Goal: Find specific page/section: Find specific page/section

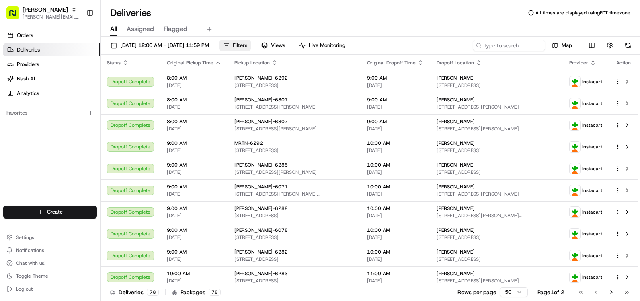
click at [251, 44] on button "Filters" at bounding box center [235, 45] width 31 height 11
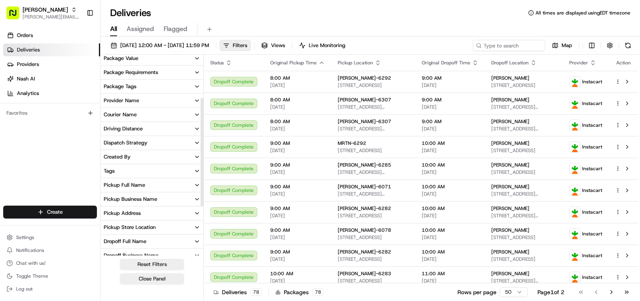
scroll to position [80, 0]
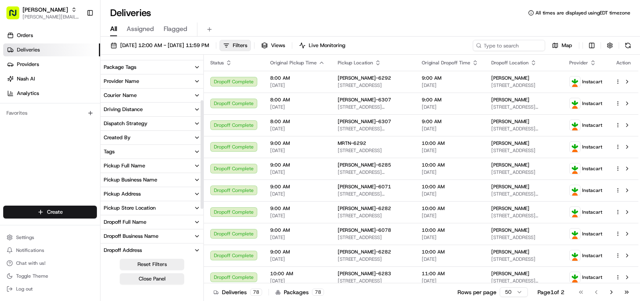
click at [149, 206] on div "Pickup Store Location" at bounding box center [130, 207] width 52 height 7
click at [160, 220] on input at bounding box center [157, 222] width 90 height 13
type input "295"
click at [142, 240] on div "[PERSON_NAME] - 6295 2 2" at bounding box center [152, 237] width 103 height 8
click at [142, 236] on label "[PERSON_NAME] - 6295" at bounding box center [140, 236] width 57 height 6
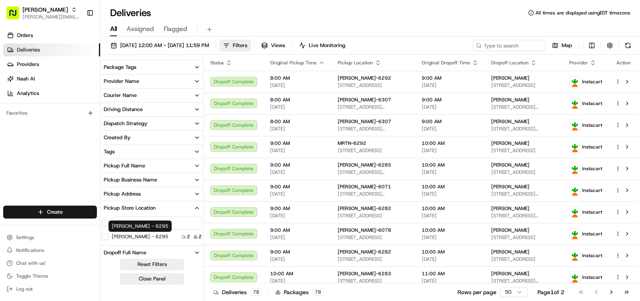
click at [109, 236] on button "[PERSON_NAME] - 6295" at bounding box center [105, 236] width 6 height 6
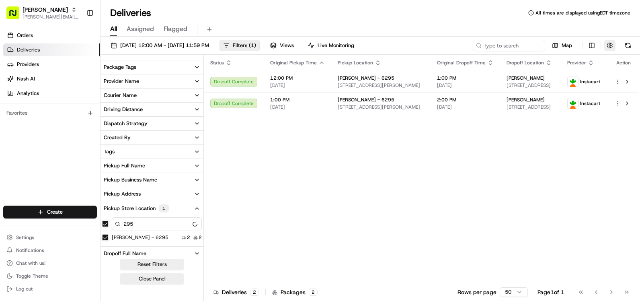
click at [607, 45] on button "button" at bounding box center [610, 45] width 11 height 11
click at [480, 24] on div "All Assigned Flagged" at bounding box center [371, 30] width 540 height 14
drag, startPoint x: 266, startPoint y: 47, endPoint x: 241, endPoint y: 200, distance: 155.7
click at [241, 200] on div "Status Original Pickup Time Pickup Location Original Dropoff Time Dropoff Locat…" at bounding box center [421, 169] width 435 height 229
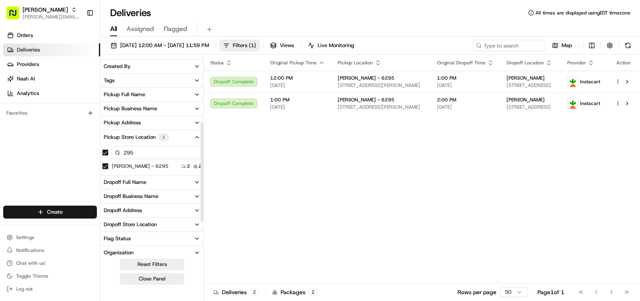
scroll to position [161, 0]
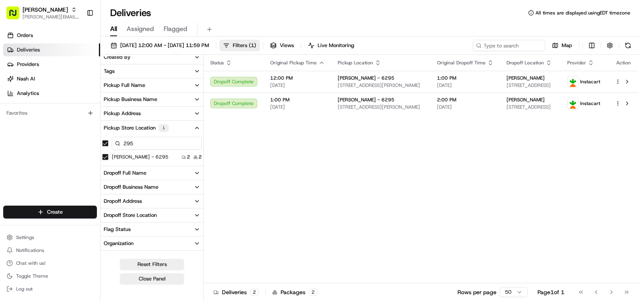
click at [169, 214] on button "Dropoff Store Location" at bounding box center [152, 215] width 103 height 14
click at [163, 231] on input at bounding box center [157, 230] width 90 height 13
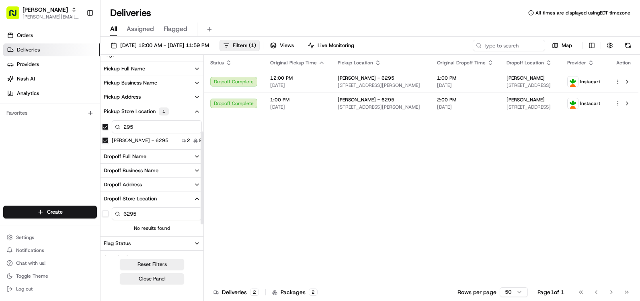
scroll to position [201, 0]
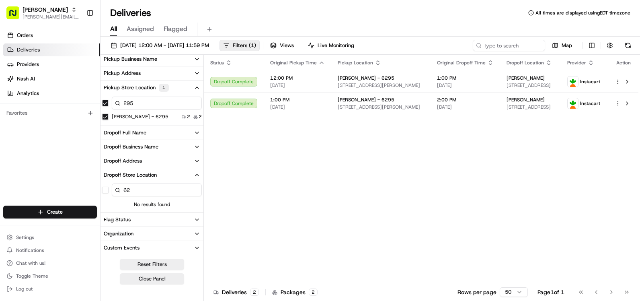
type input "6"
click at [198, 175] on icon "button" at bounding box center [197, 175] width 3 height 2
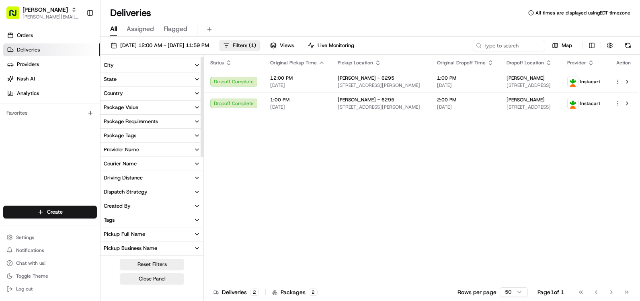
scroll to position [0, 0]
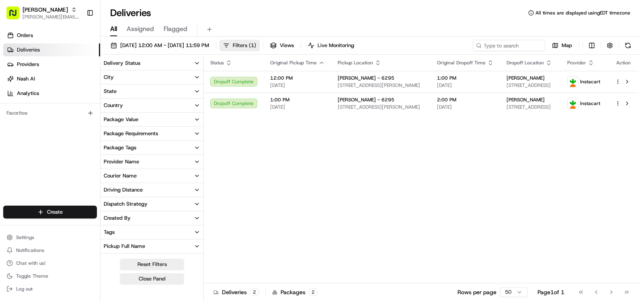
click at [256, 47] on span "Filters ( 1 )" at bounding box center [244, 45] width 23 height 7
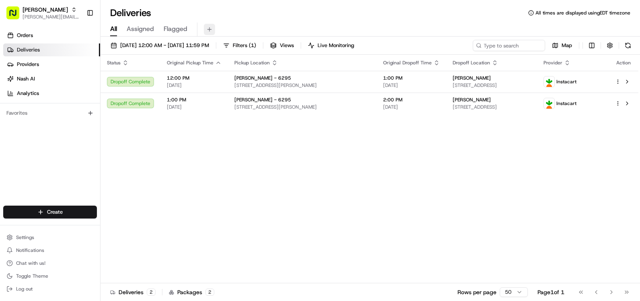
click at [206, 28] on button at bounding box center [209, 29] width 11 height 11
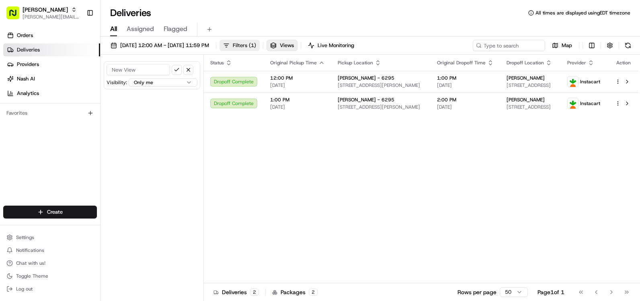
click at [257, 45] on button "Filters ( 1 )" at bounding box center [240, 45] width 40 height 11
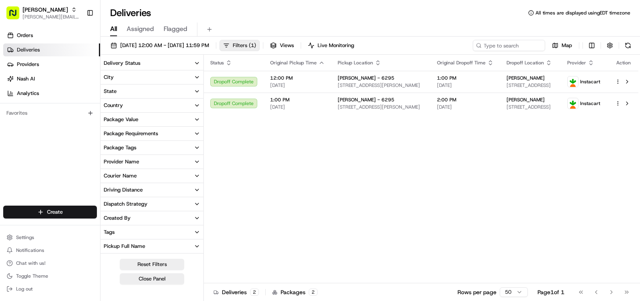
click at [256, 44] on span "Filters ( 1 )" at bounding box center [244, 45] width 23 height 7
